Goal: Use online tool/utility: Utilize a website feature to perform a specific function

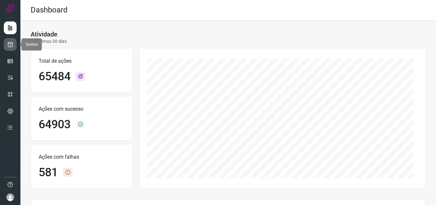
click at [5, 44] on link at bounding box center [10, 44] width 13 height 13
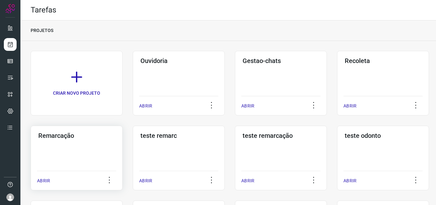
click at [133, 147] on div "Remarcação ABRIR" at bounding box center [179, 158] width 92 height 65
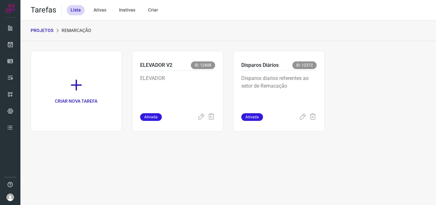
click at [283, 82] on p "Disparos diarios referentes ao setor de Remacação" at bounding box center [279, 90] width 75 height 32
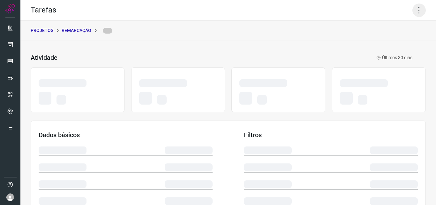
click at [413, 14] on icon at bounding box center [419, 10] width 13 height 13
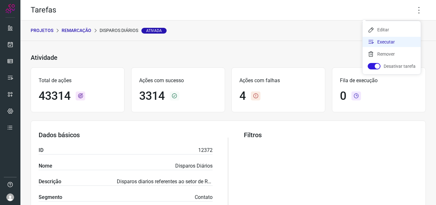
click at [396, 44] on li "Executar" at bounding box center [392, 42] width 58 height 10
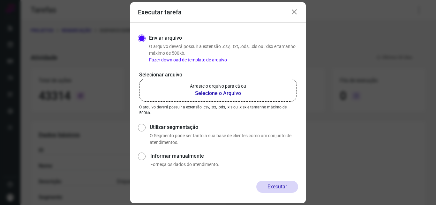
click at [233, 88] on p "Arraste o arquivo para cá ou" at bounding box center [218, 86] width 56 height 7
click at [0, 0] on input "Arraste o arquivo para cá ou Selecione o Arquivo" at bounding box center [0, 0] width 0 height 0
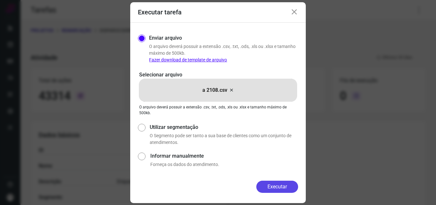
click at [275, 185] on button "Executar" at bounding box center [278, 186] width 42 height 12
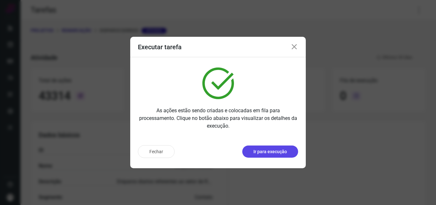
click at [266, 151] on p "Ir para execução" at bounding box center [271, 151] width 34 height 7
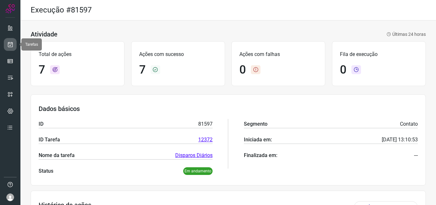
click at [12, 50] on link at bounding box center [10, 44] width 13 height 13
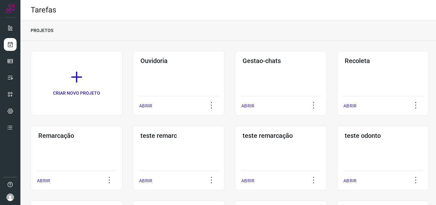
click at [73, 138] on h3 "Remarcação" at bounding box center [76, 136] width 77 height 8
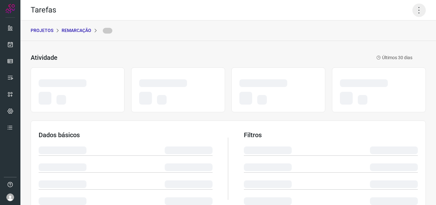
click at [416, 5] on icon at bounding box center [419, 10] width 13 height 13
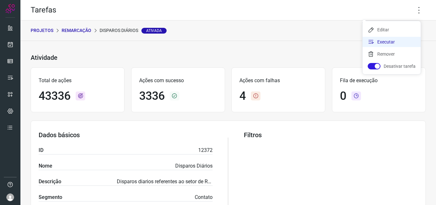
click at [394, 38] on li "Executar" at bounding box center [392, 42] width 58 height 10
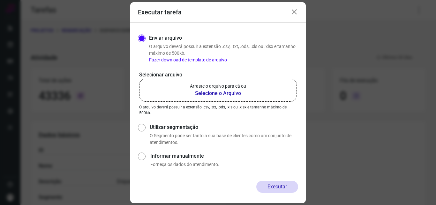
click at [237, 90] on b "Selecione o Arquivo" at bounding box center [218, 93] width 56 height 8
click at [0, 0] on input "Arraste o arquivo para cá ou Selecione o Arquivo" at bounding box center [0, 0] width 0 height 0
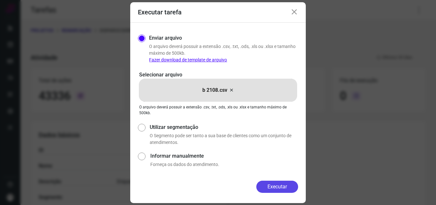
click at [269, 181] on button "Executar" at bounding box center [278, 186] width 42 height 12
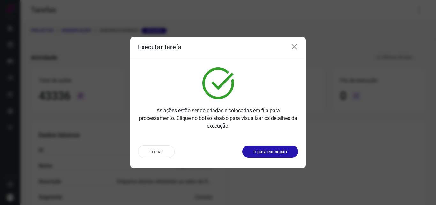
click at [269, 149] on p "Ir para execução" at bounding box center [271, 151] width 34 height 7
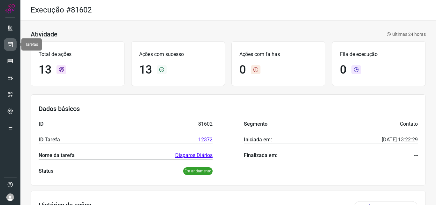
click at [9, 42] on icon at bounding box center [10, 44] width 7 height 6
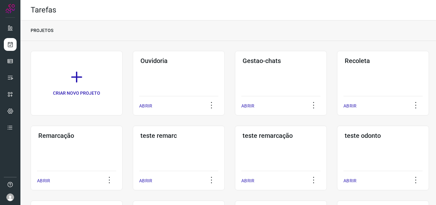
click at [55, 130] on div "Remarcação" at bounding box center [76, 134] width 79 height 10
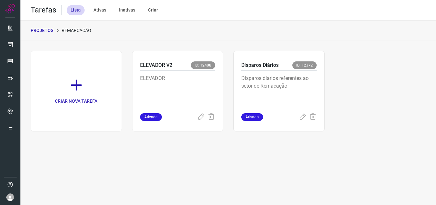
click at [276, 98] on p "Disparos diarios referentes ao setor de Remacação" at bounding box center [279, 90] width 75 height 32
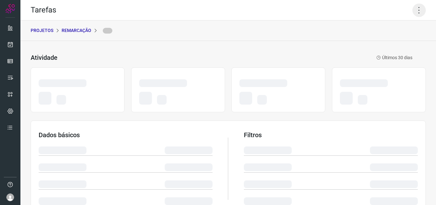
click at [415, 9] on icon at bounding box center [419, 10] width 13 height 13
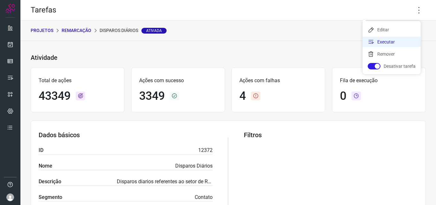
click at [397, 41] on li "Executar" at bounding box center [392, 42] width 58 height 10
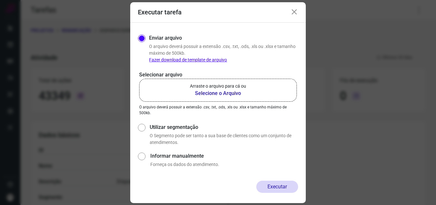
click at [234, 85] on p "Arraste o arquivo para cá ou" at bounding box center [218, 86] width 56 height 7
click at [0, 0] on input "Arraste o arquivo para cá ou Selecione o Arquivo" at bounding box center [0, 0] width 0 height 0
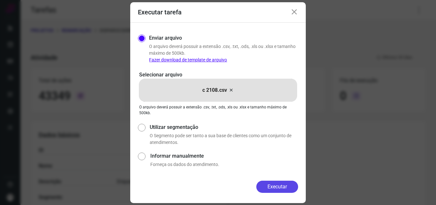
click at [273, 182] on button "Executar" at bounding box center [278, 186] width 42 height 12
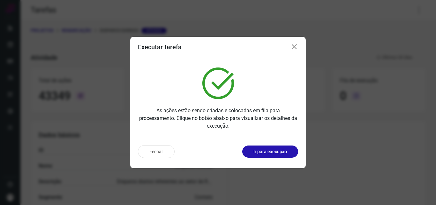
click at [281, 155] on p "Ir para execução" at bounding box center [271, 151] width 34 height 7
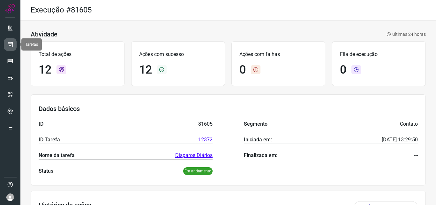
click at [6, 43] on link at bounding box center [10, 44] width 13 height 13
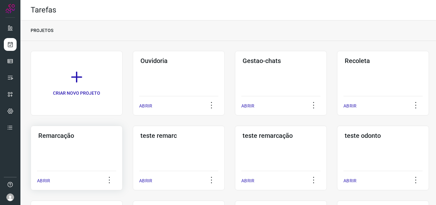
click at [82, 139] on h3 "Remarcação" at bounding box center [76, 136] width 77 height 8
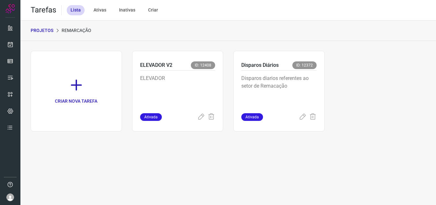
click at [298, 100] on p "Disparos diarios referentes ao setor de Remacação" at bounding box center [279, 90] width 75 height 32
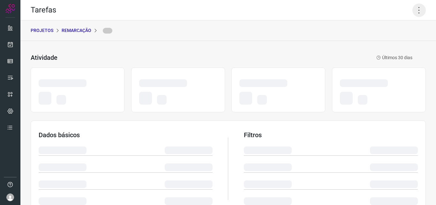
click at [413, 11] on icon at bounding box center [419, 10] width 13 height 13
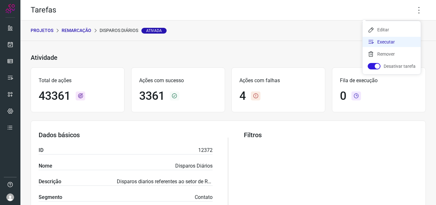
click at [398, 42] on li "Executar" at bounding box center [392, 42] width 58 height 10
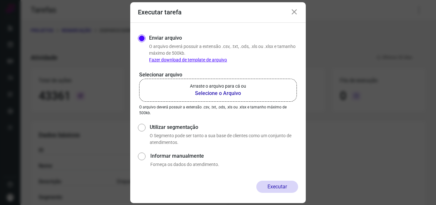
click at [239, 89] on b "Selecione o Arquivo" at bounding box center [218, 93] width 56 height 8
click at [0, 0] on input "Arraste o arquivo para cá ou Selecione o Arquivo" at bounding box center [0, 0] width 0 height 0
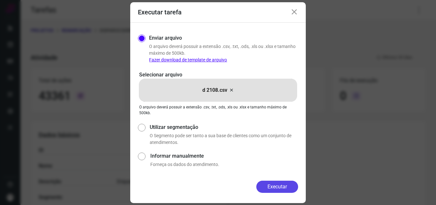
click at [279, 181] on button "Executar" at bounding box center [278, 186] width 42 height 12
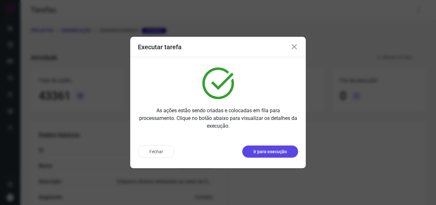
click at [271, 153] on p "Ir para execução" at bounding box center [271, 151] width 34 height 7
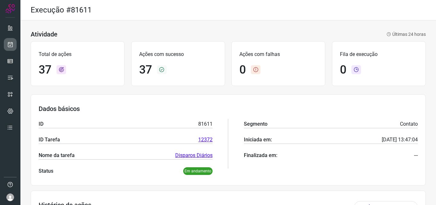
click at [10, 46] on icon at bounding box center [10, 44] width 7 height 6
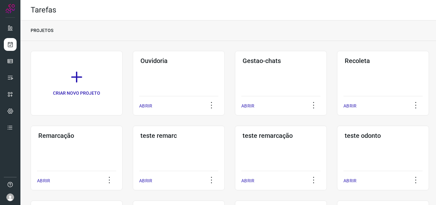
click at [133, 152] on div "Remarcação ABRIR" at bounding box center [179, 158] width 92 height 65
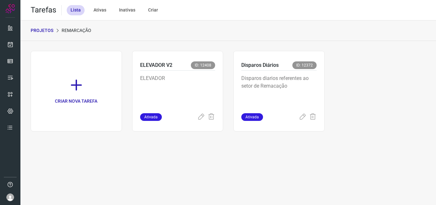
click at [311, 92] on p "Disparos diarios referentes ao setor de Remacação" at bounding box center [279, 90] width 75 height 32
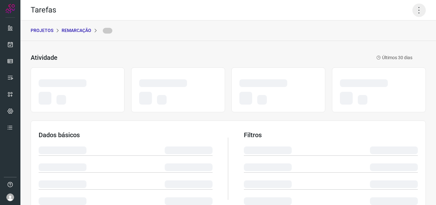
click at [413, 11] on icon at bounding box center [419, 10] width 13 height 13
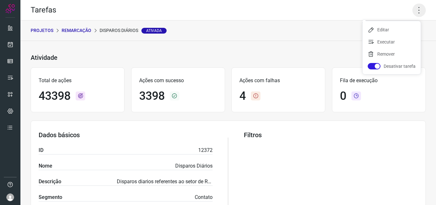
click at [415, 8] on icon at bounding box center [419, 10] width 13 height 13
click at [413, 10] on icon at bounding box center [419, 10] width 13 height 13
drag, startPoint x: 388, startPoint y: 41, endPoint x: 311, endPoint y: 70, distance: 82.1
click at [388, 41] on li "Executar" at bounding box center [392, 42] width 58 height 10
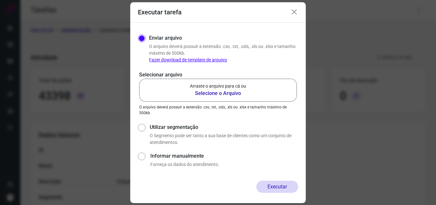
click at [240, 91] on b "Selecione o Arquivo" at bounding box center [218, 93] width 56 height 8
click at [0, 0] on input "Arraste o arquivo para cá ou Selecione o Arquivo" at bounding box center [0, 0] width 0 height 0
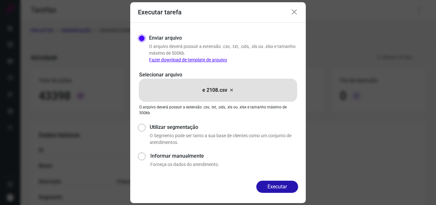
click at [275, 188] on button "Executar" at bounding box center [278, 186] width 42 height 12
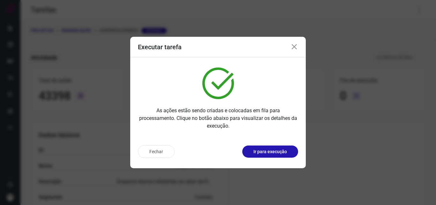
click at [276, 148] on button "Ir para execução" at bounding box center [270, 151] width 56 height 12
